Goal: Task Accomplishment & Management: Complete application form

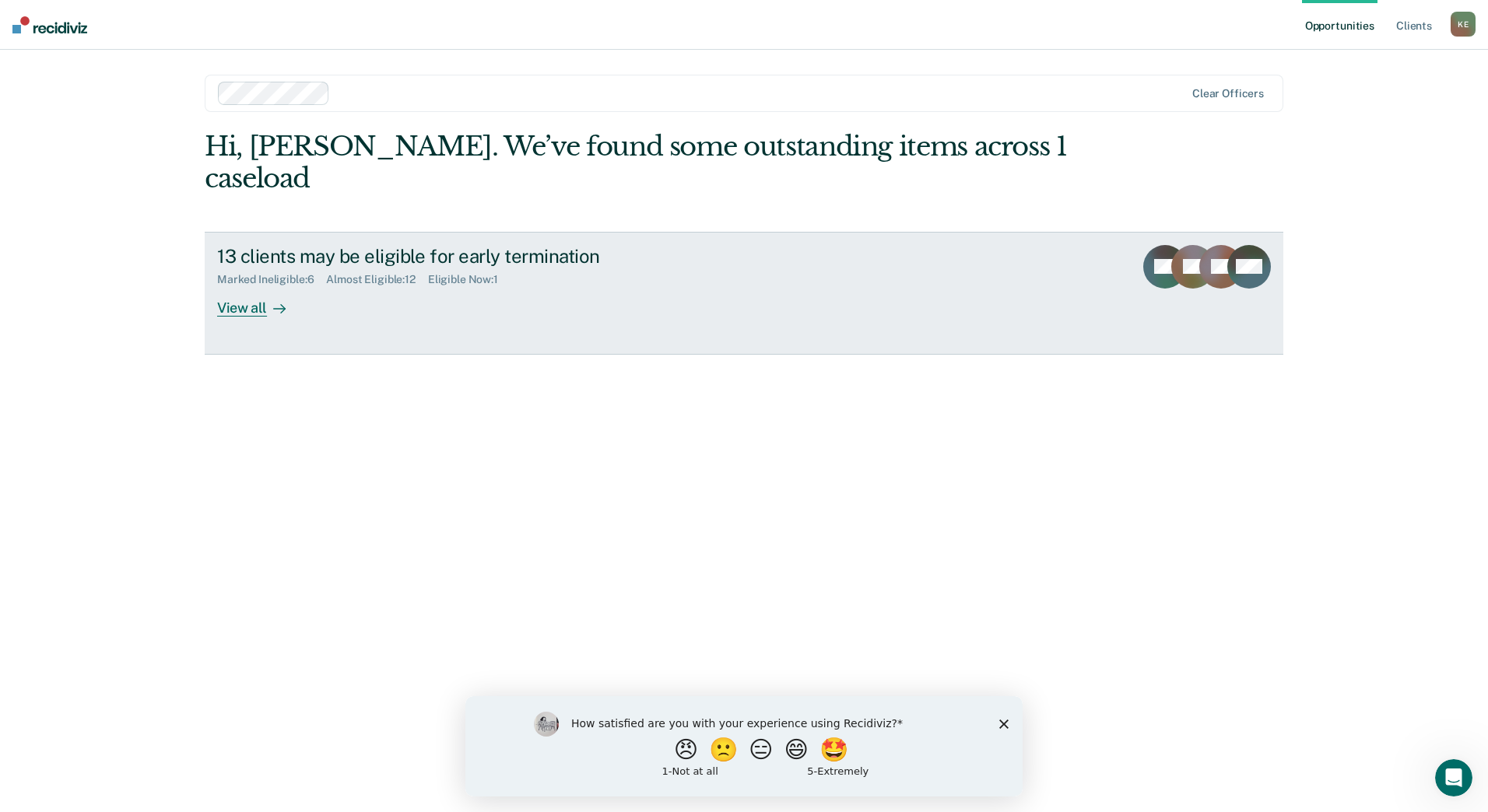
click at [275, 303] on icon at bounding box center [279, 309] width 13 height 13
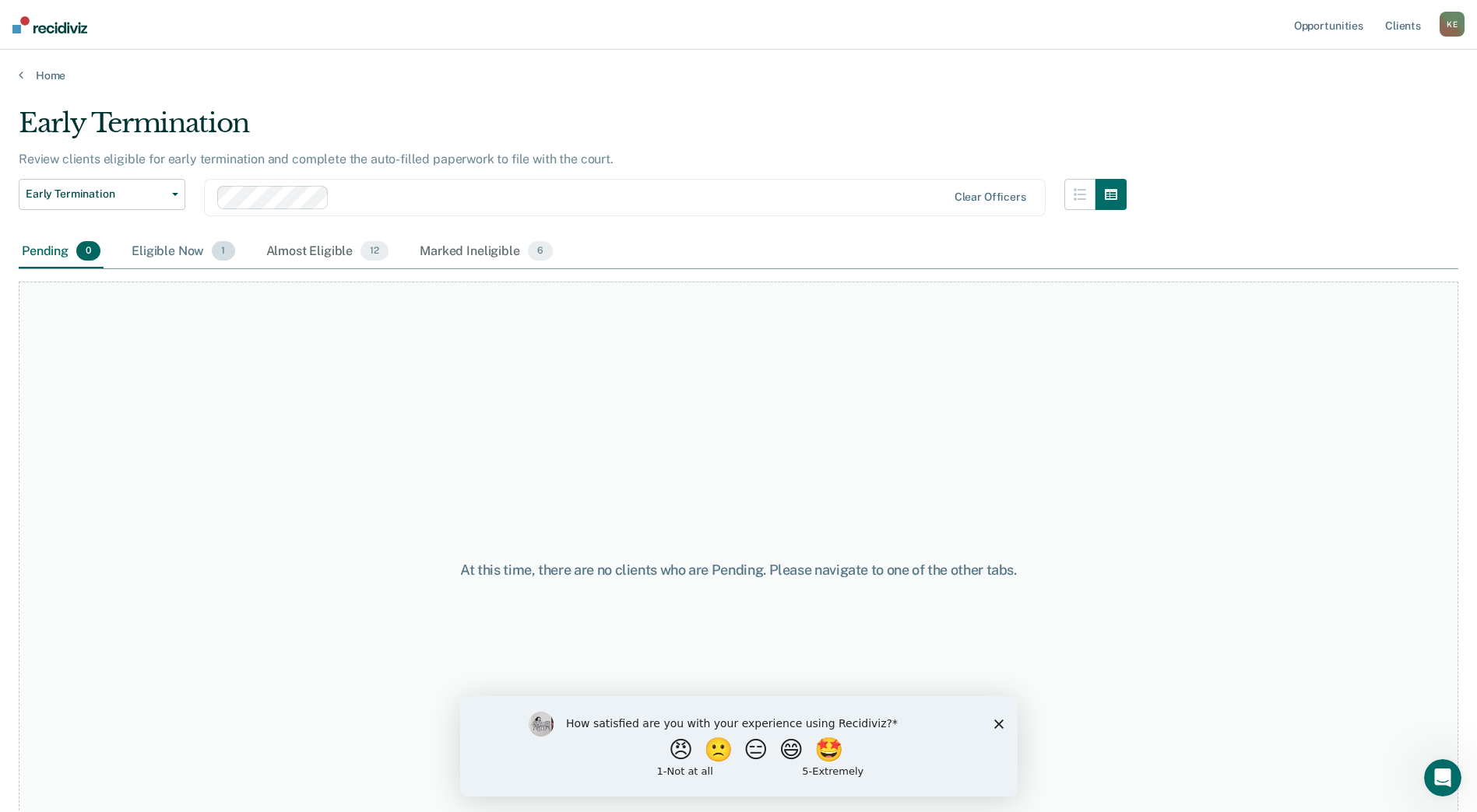
click at [179, 247] on div "Eligible Now 1" at bounding box center [183, 252] width 109 height 34
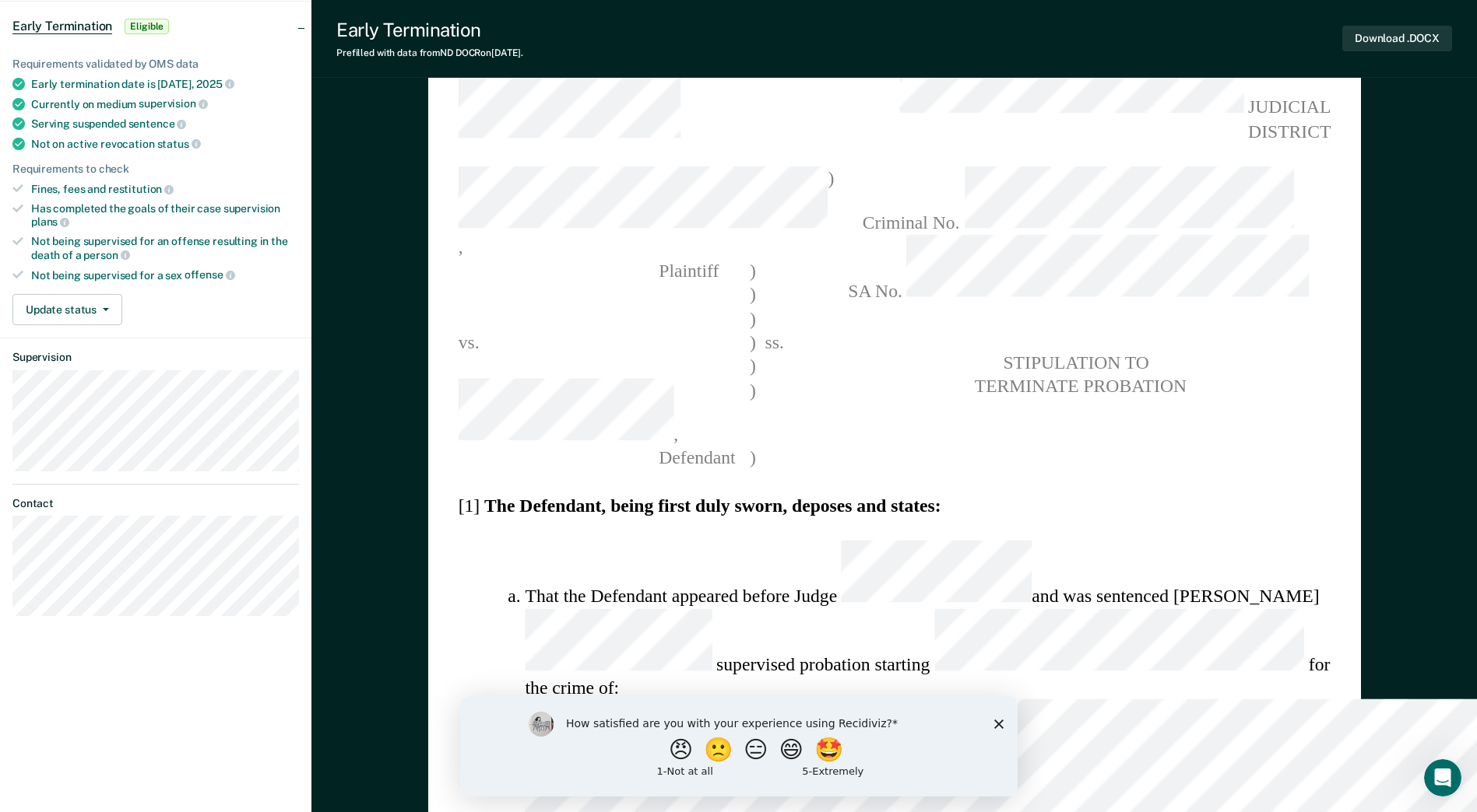
scroll to position [234, 0]
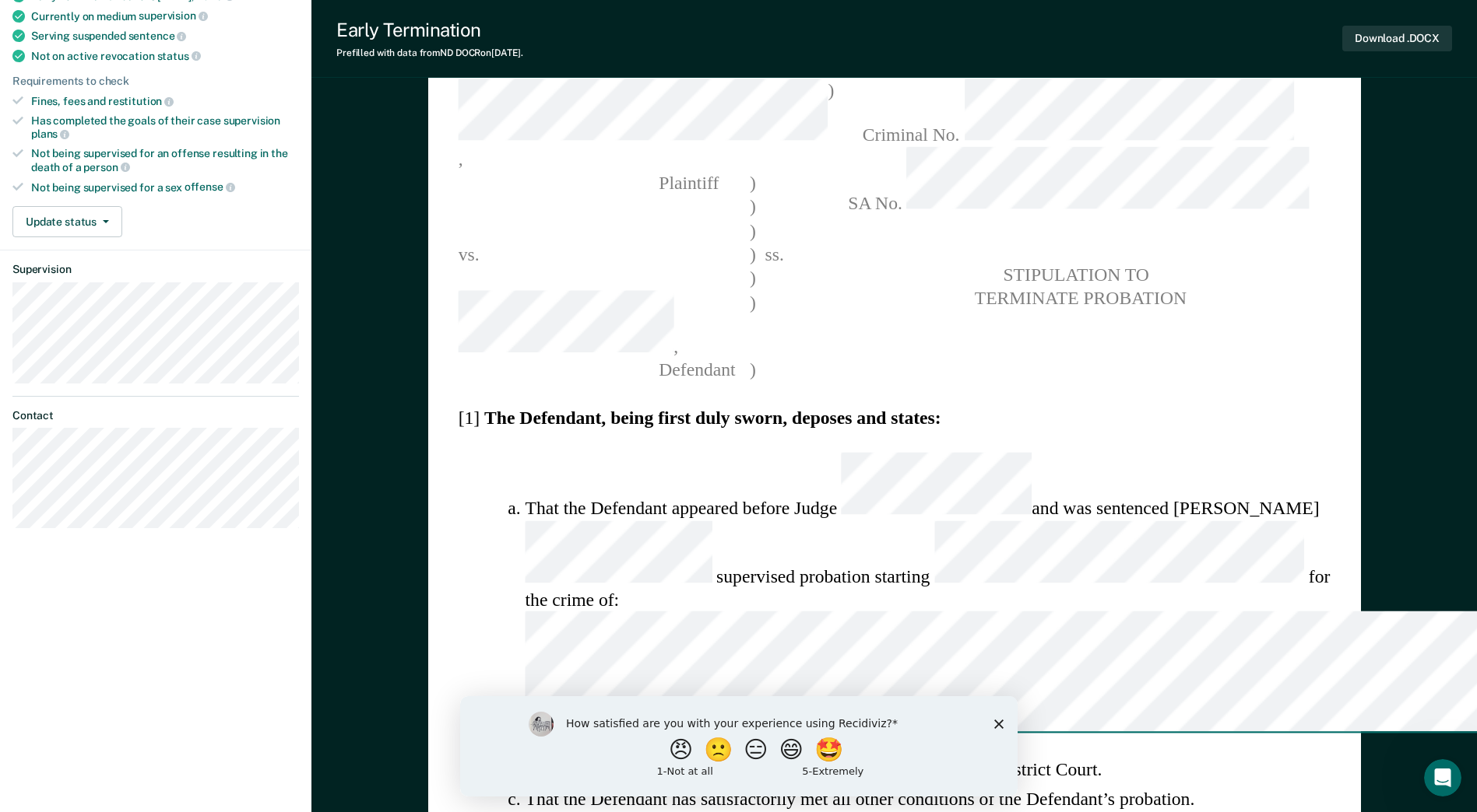
type textarea "x"
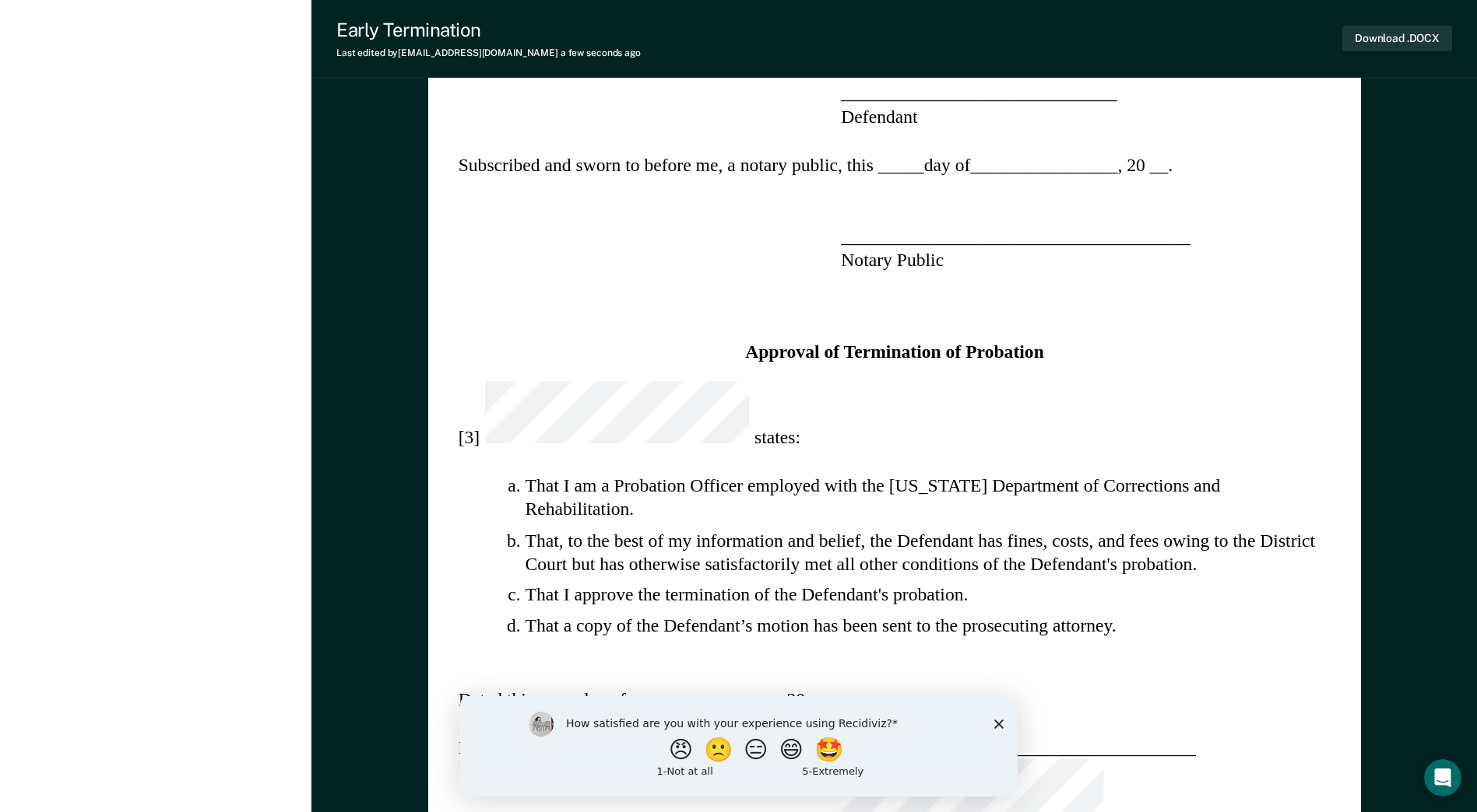
scroll to position [1245, 0]
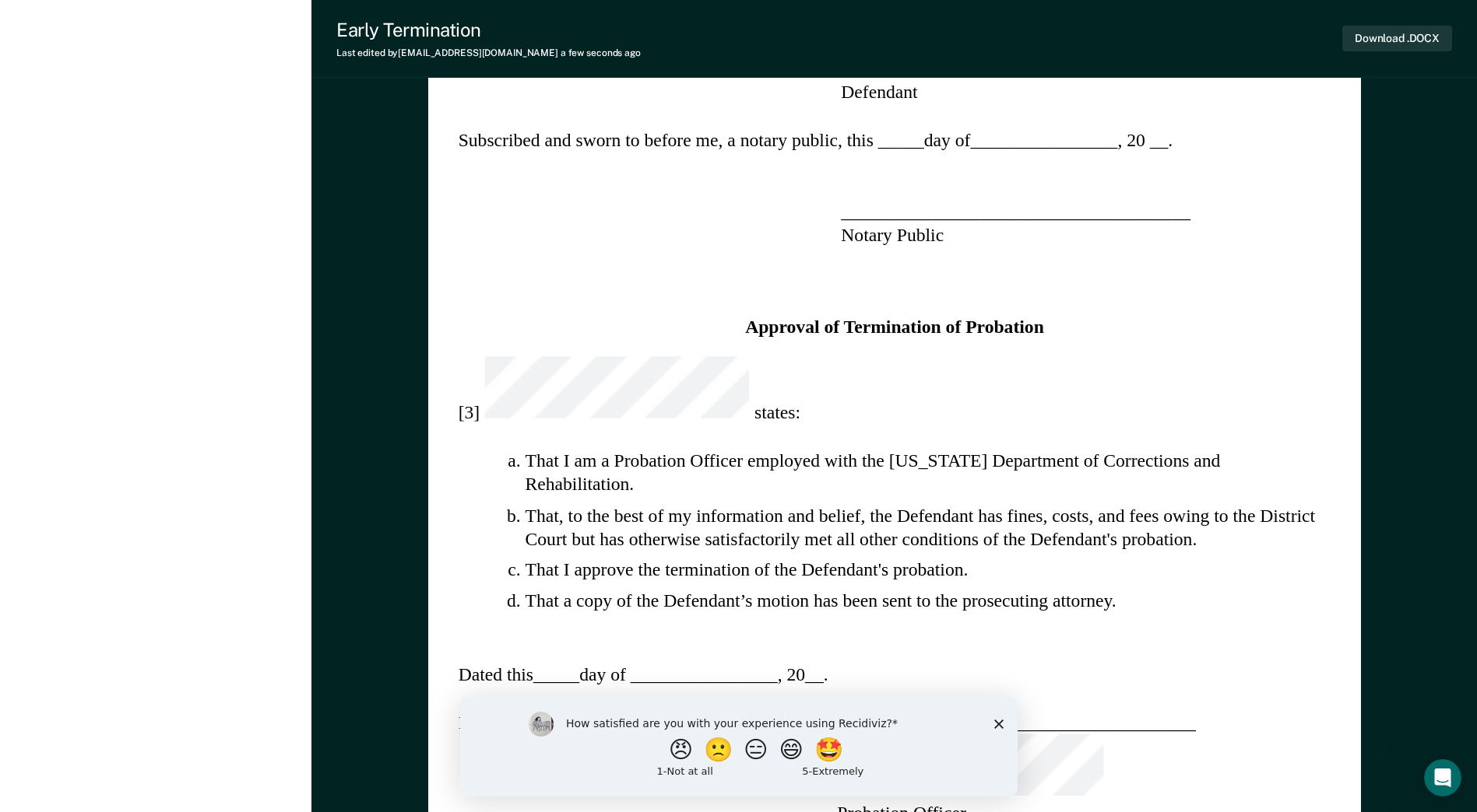
click at [864, 524] on div "STATE OF [US_STATE] ) COUNTY OF ) ss. , ) Plaintiff ) ) ) vs. ) ss. ) , ) [GEOG…" at bounding box center [894, 271] width 932 height 2748
click at [994, 722] on icon "Close survey" at bounding box center [998, 723] width 9 height 9
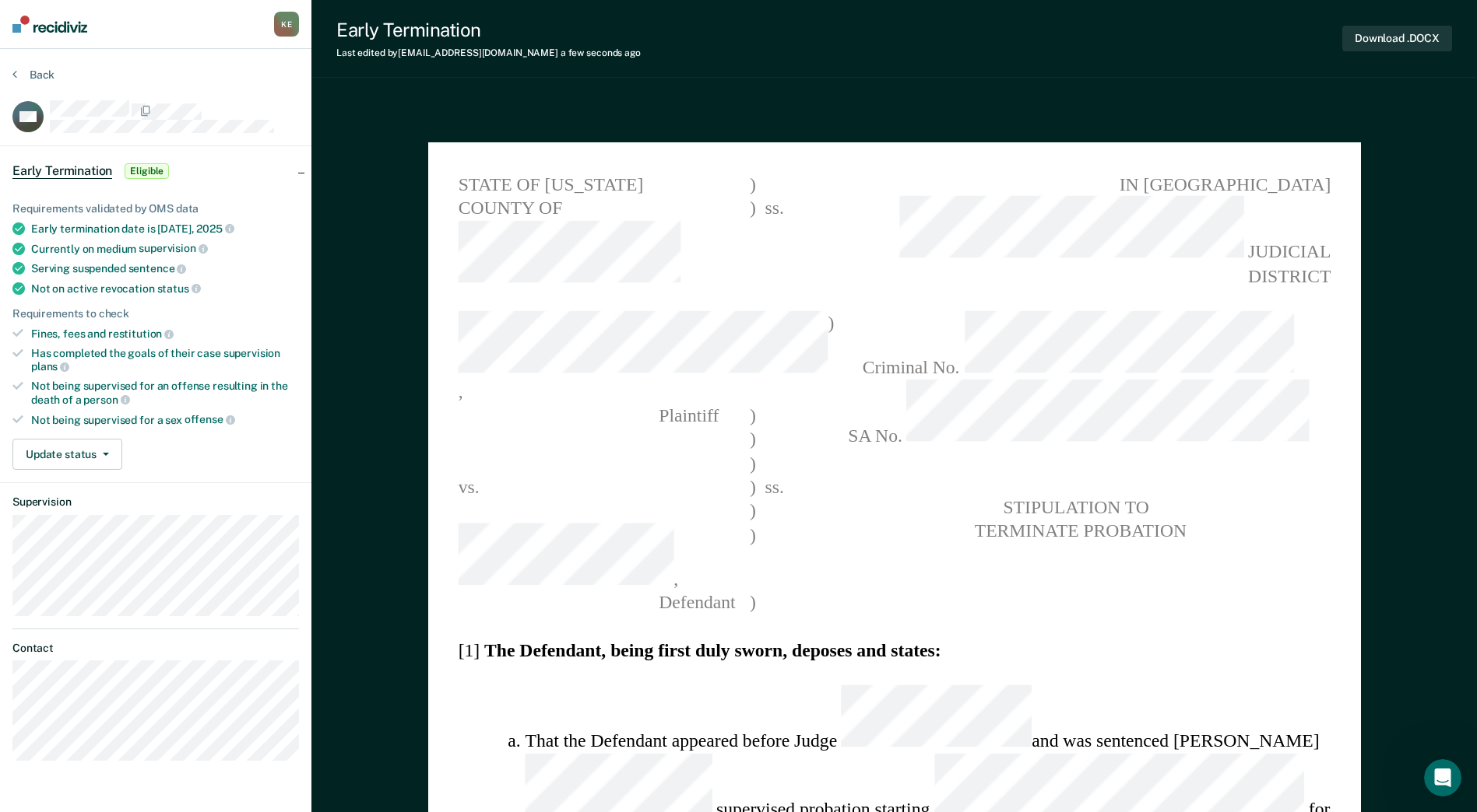
scroll to position [0, 0]
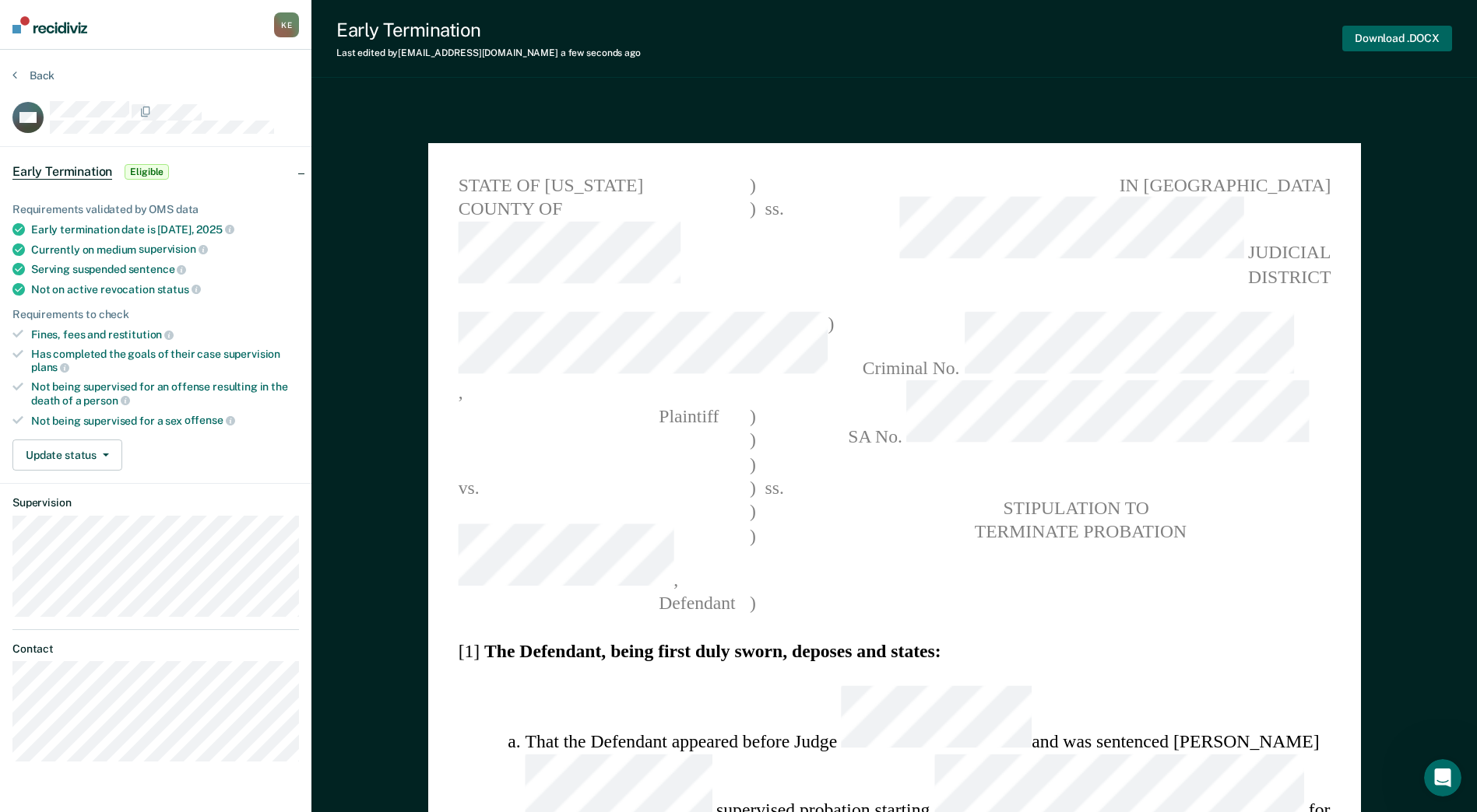
click at [1387, 42] on button "Download .DOCX" at bounding box center [1396, 38] width 110 height 26
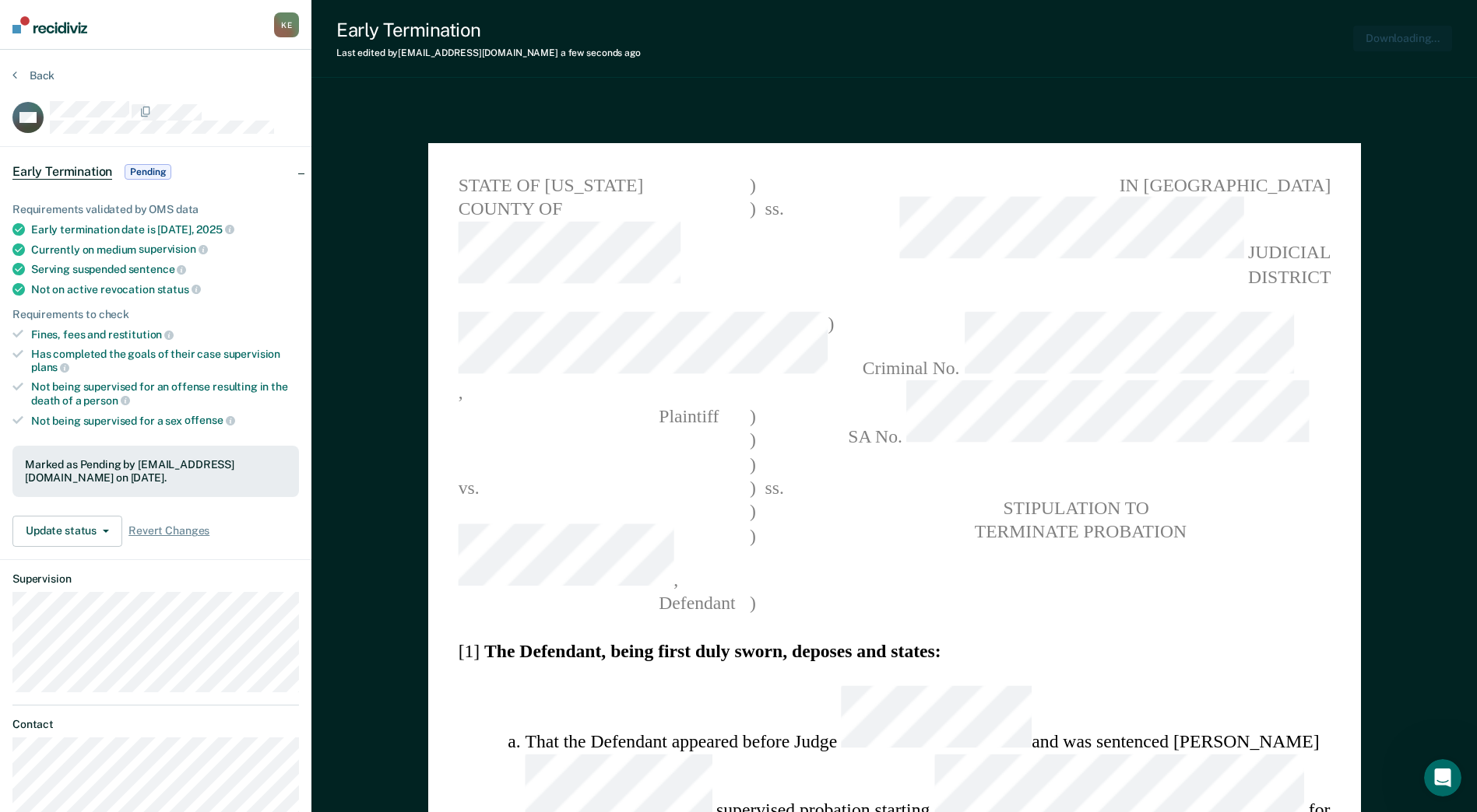
type textarea "x"
